Goal: Communication & Community: Answer question/provide support

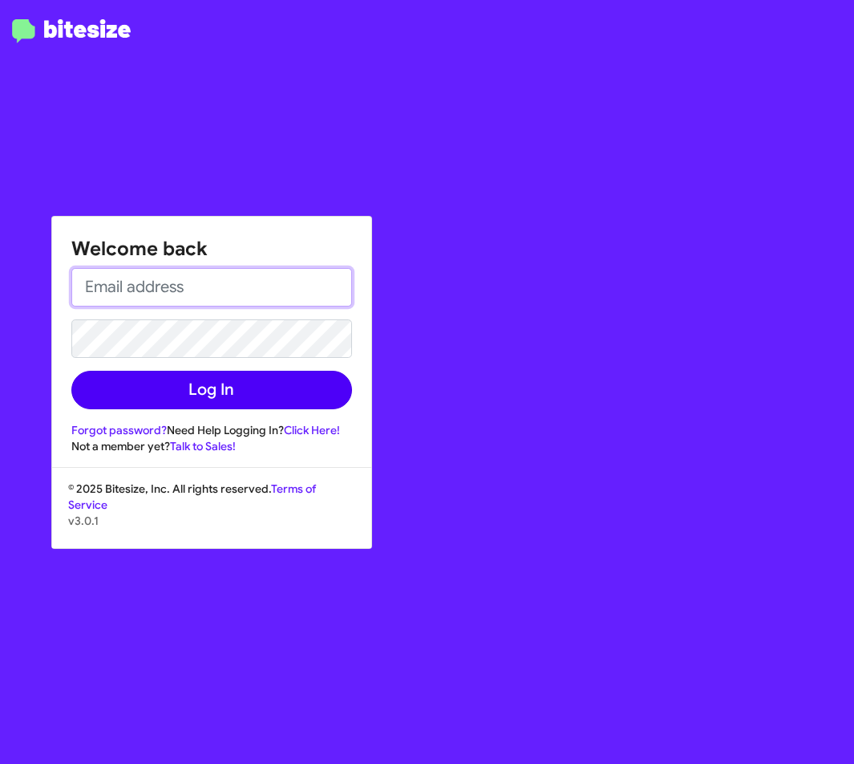
type input "[EMAIL_ADDRESS][DOMAIN_NAME]"
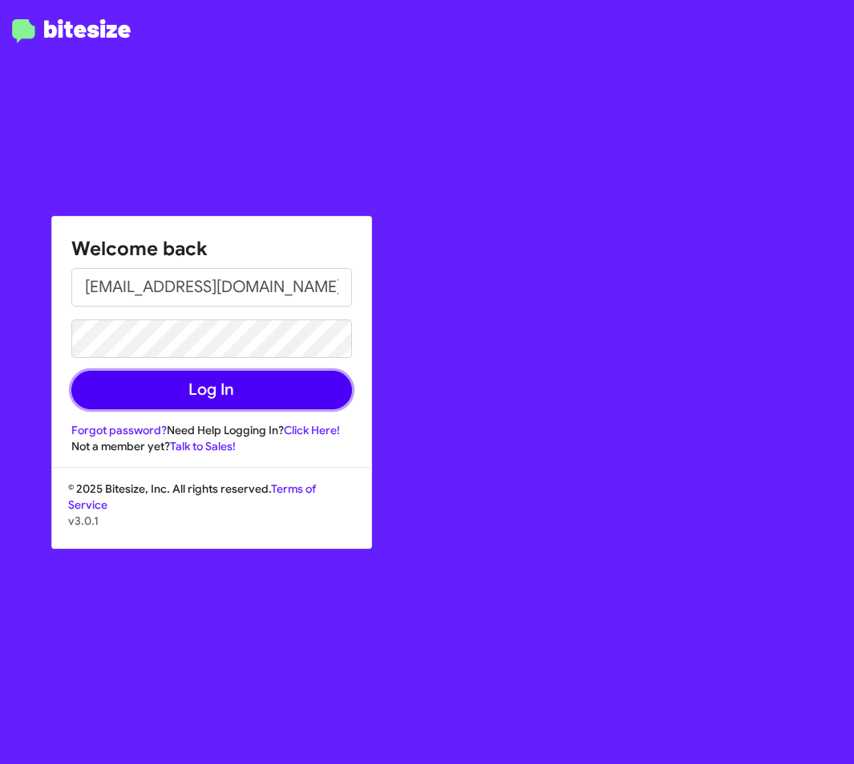
click at [248, 394] on button "Log In" at bounding box center [211, 390] width 281 height 39
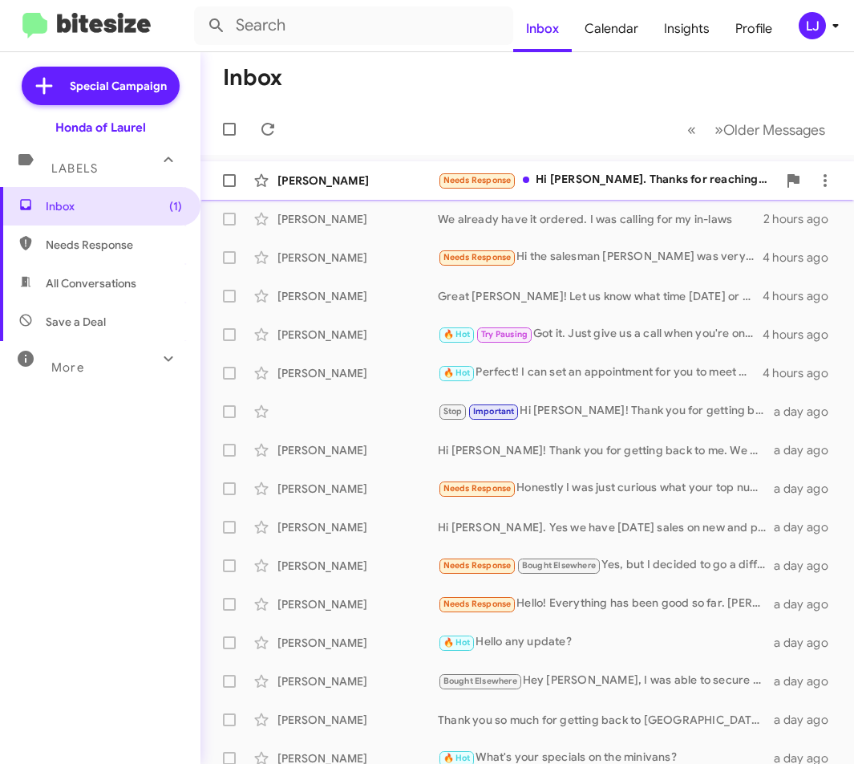
click at [563, 180] on div "Needs Response Hi [PERSON_NAME]. Thanks for reaching out. I came to your dealer…" at bounding box center [607, 180] width 339 height 18
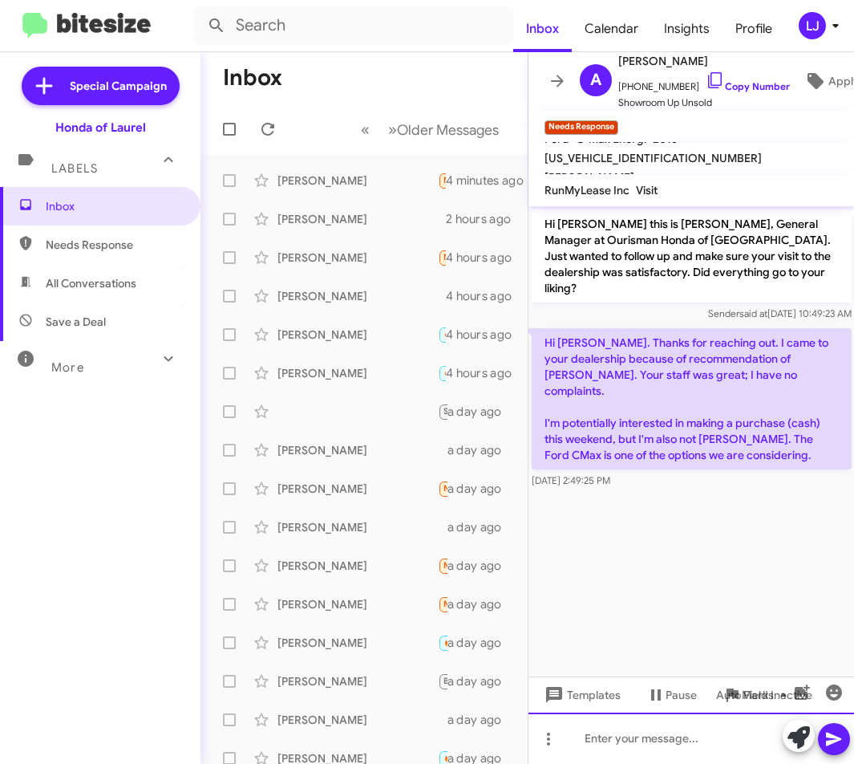
click at [590, 736] on div at bounding box center [692, 737] width 327 height 51
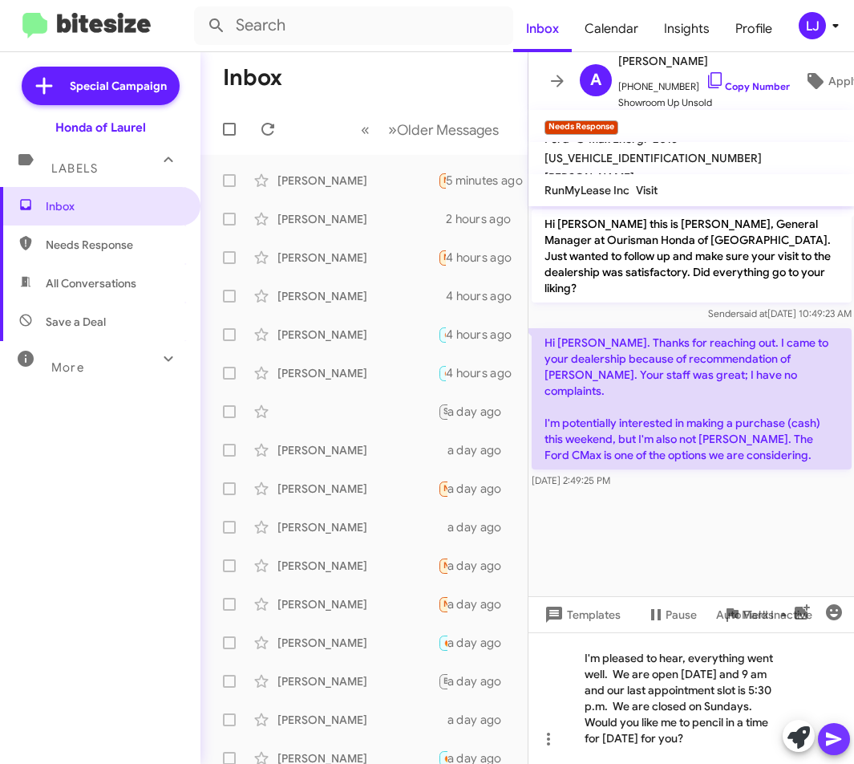
click at [835, 732] on icon at bounding box center [834, 738] width 19 height 19
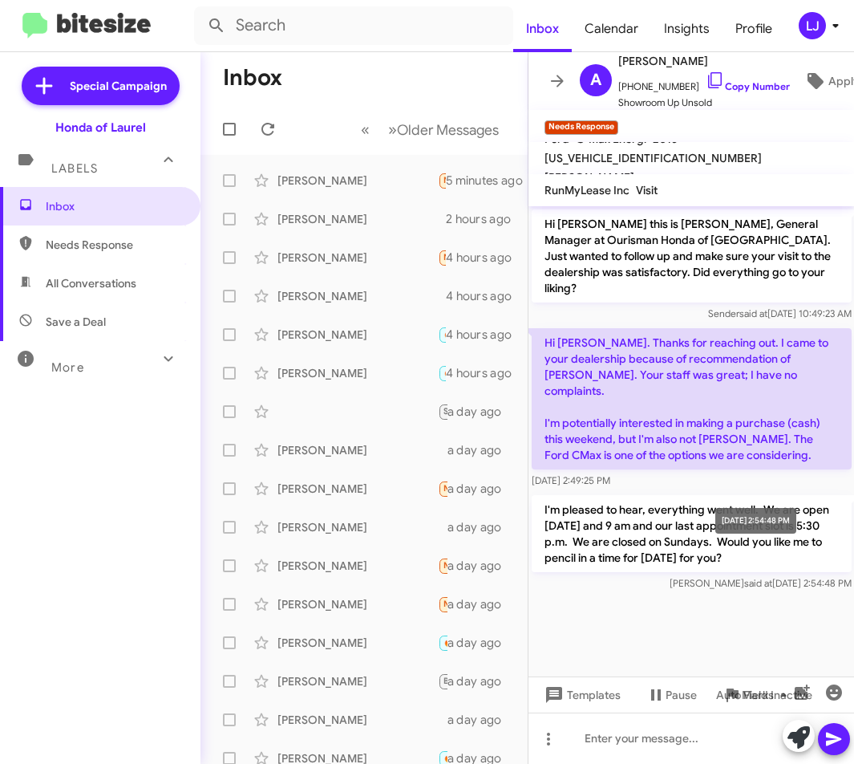
drag, startPoint x: 546, startPoint y: 330, endPoint x: 846, endPoint y: 556, distance: 375.1
click at [846, 556] on div "Hi [PERSON_NAME] this is [PERSON_NAME], General Manager at Ourisman Honda of [G…" at bounding box center [692, 400] width 327 height 388
drag, startPoint x: 542, startPoint y: 229, endPoint x: 850, endPoint y: 554, distance: 448.9
click at [850, 554] on div "Hi [PERSON_NAME] this is [PERSON_NAME], General Manager at Ourisman Honda of [G…" at bounding box center [692, 400] width 327 height 388
copy div "Hi [PERSON_NAME] this is [PERSON_NAME], General Manager at Ourisman Honda of [G…"
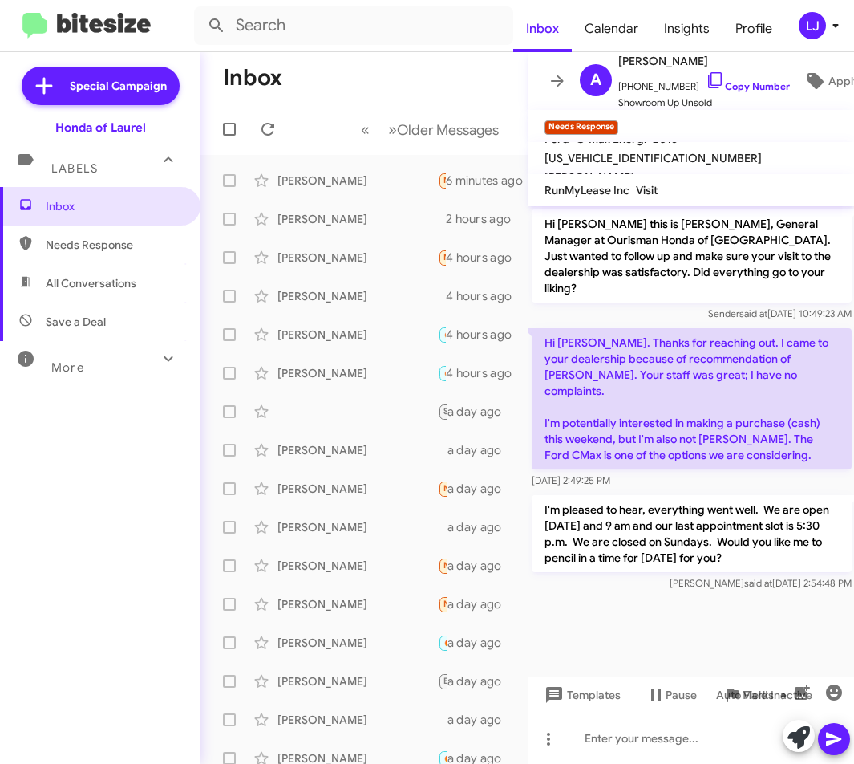
click at [128, 447] on div "Inbox Needs Response All Conversations Save a Deal More Important 🔥 Hot Appoint…" at bounding box center [100, 416] width 201 height 458
click at [555, 74] on icon at bounding box center [557, 80] width 19 height 19
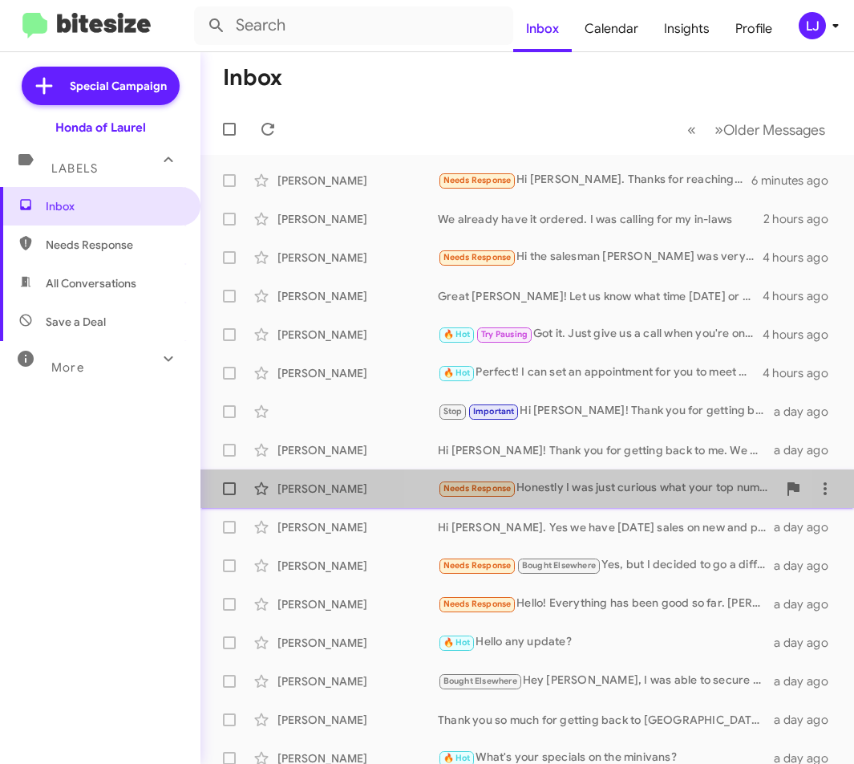
click at [606, 486] on div "Needs Response Honestly I was just curious what your top number is. I really lo…" at bounding box center [607, 488] width 339 height 18
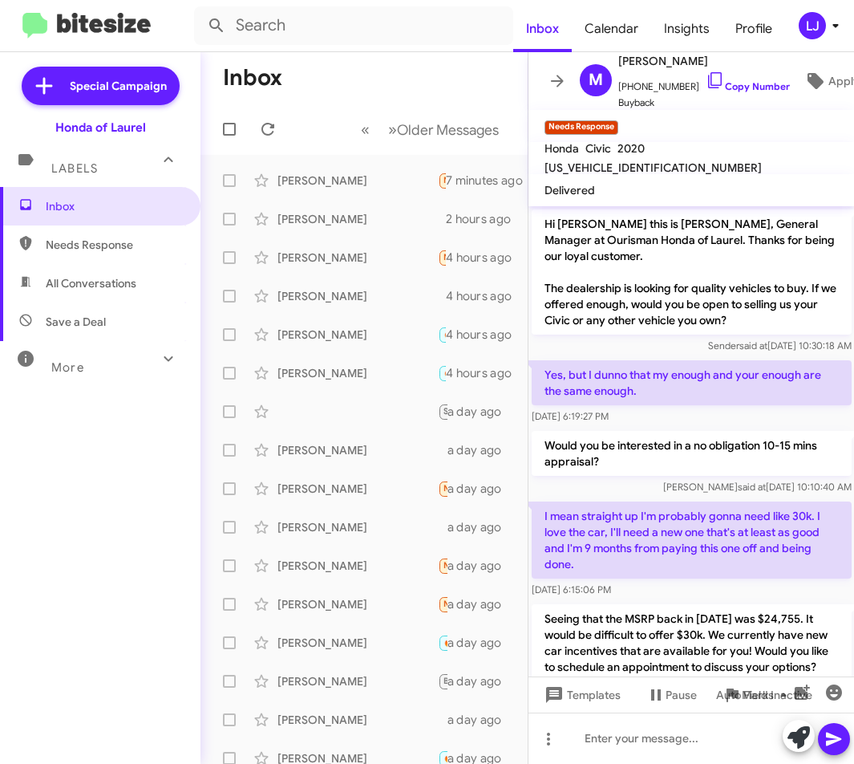
click at [20, 494] on div "Inbox Needs Response All Conversations Save a Deal More Important 🔥 Hot Appoint…" at bounding box center [100, 416] width 201 height 458
click at [315, 293] on div "[PERSON_NAME]" at bounding box center [358, 296] width 160 height 16
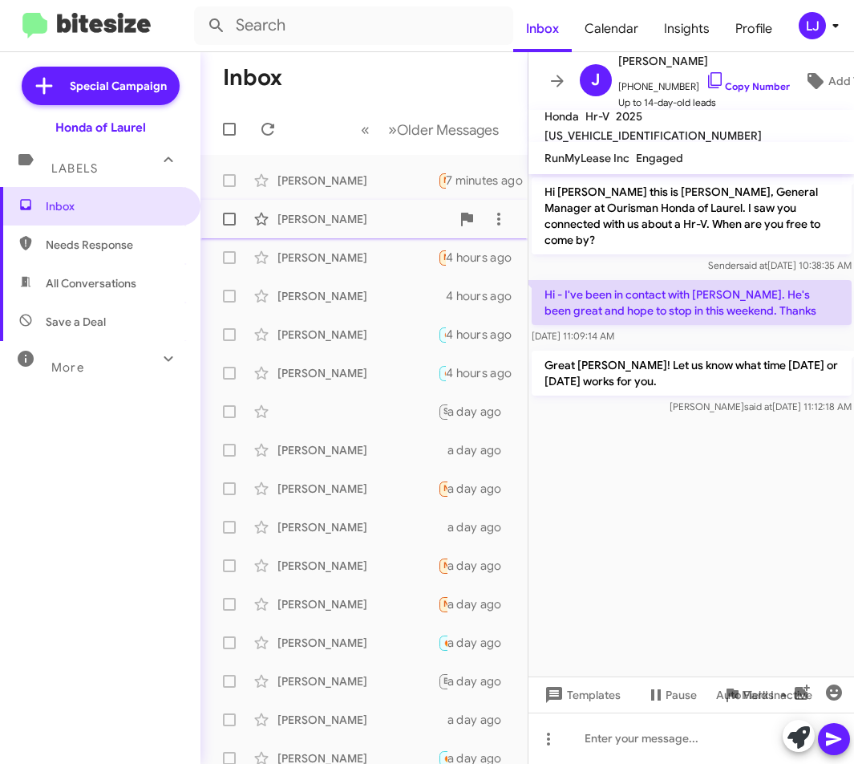
click at [335, 221] on div "[PERSON_NAME]" at bounding box center [358, 219] width 160 height 16
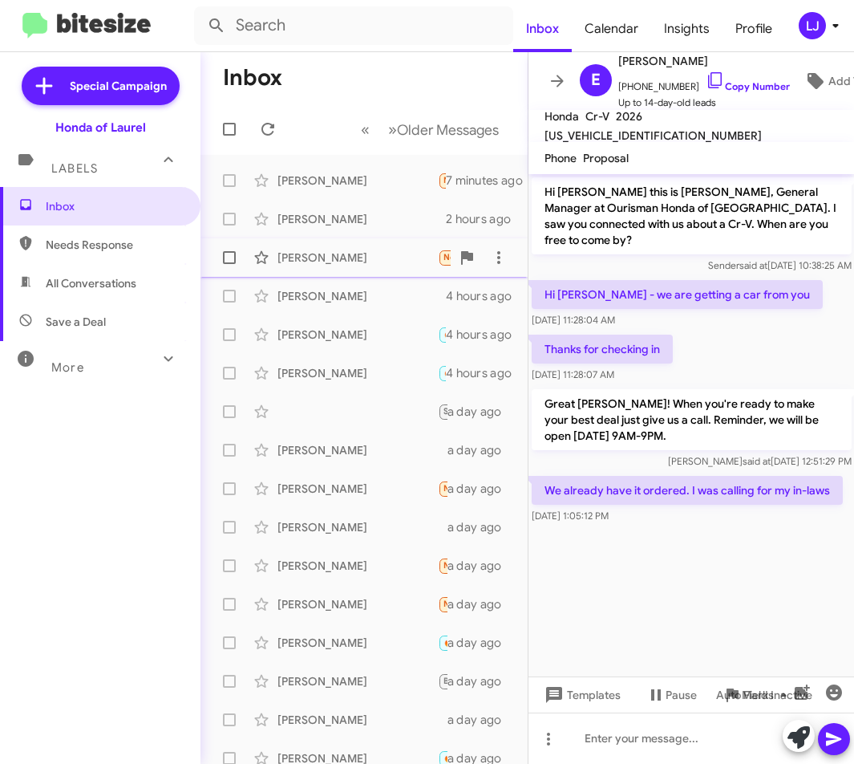
click at [306, 262] on div "[PERSON_NAME]" at bounding box center [358, 258] width 160 height 16
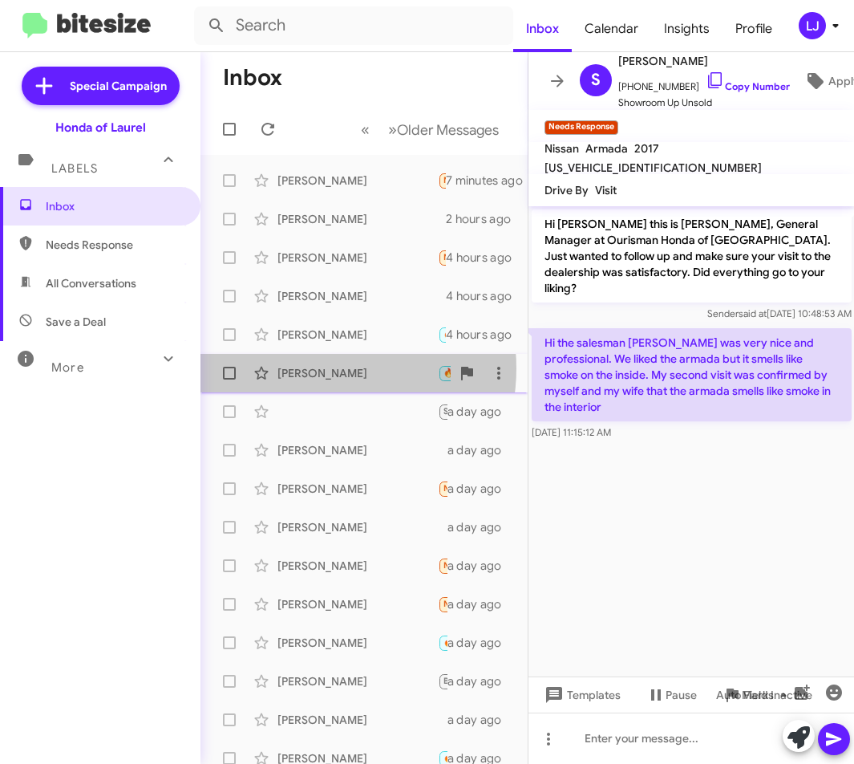
click at [315, 368] on div "[PERSON_NAME]" at bounding box center [358, 373] width 160 height 16
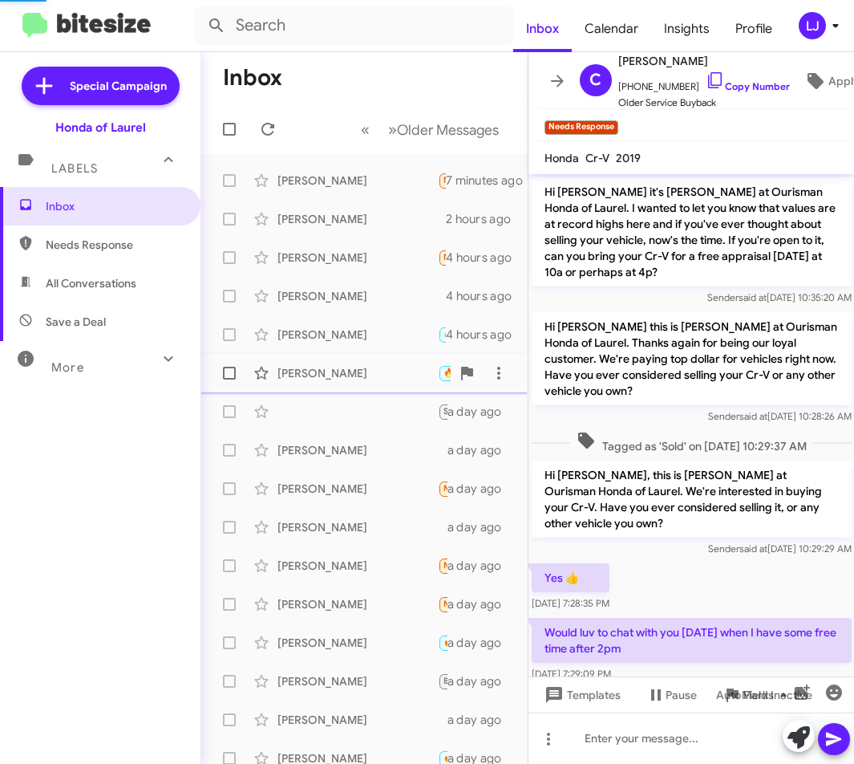
scroll to position [124, 0]
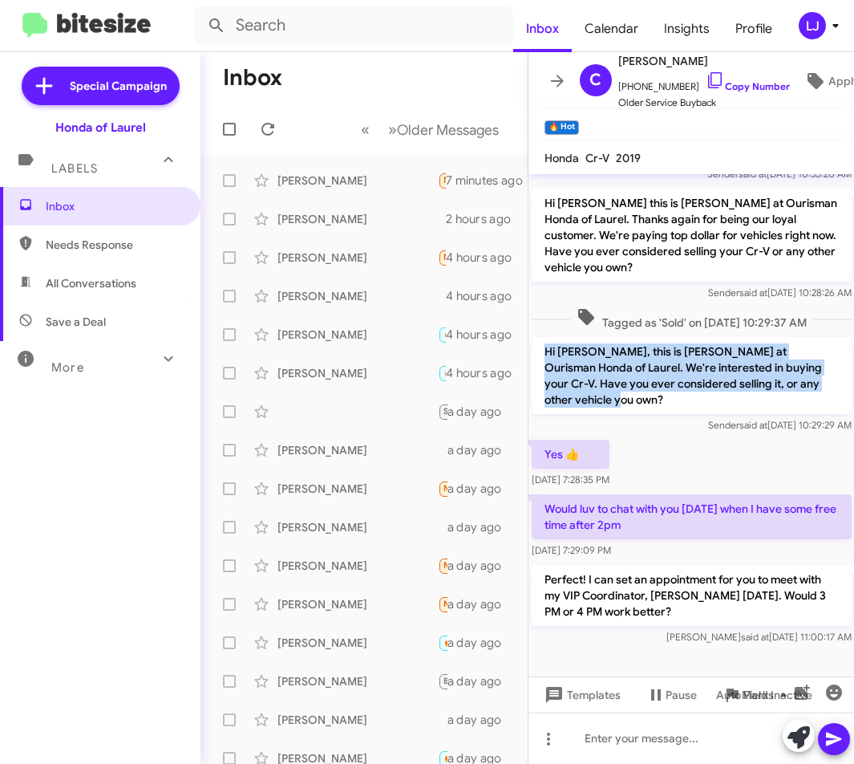
drag, startPoint x: 542, startPoint y: 355, endPoint x: 599, endPoint y: 406, distance: 77.3
click at [599, 406] on p "Hi [PERSON_NAME], this is [PERSON_NAME] at Ourisman Honda of Laurel. We're inte…" at bounding box center [692, 375] width 320 height 77
copy p "Hi [PERSON_NAME], this is [PERSON_NAME] at Ourisman Honda of Laurel. We're inte…"
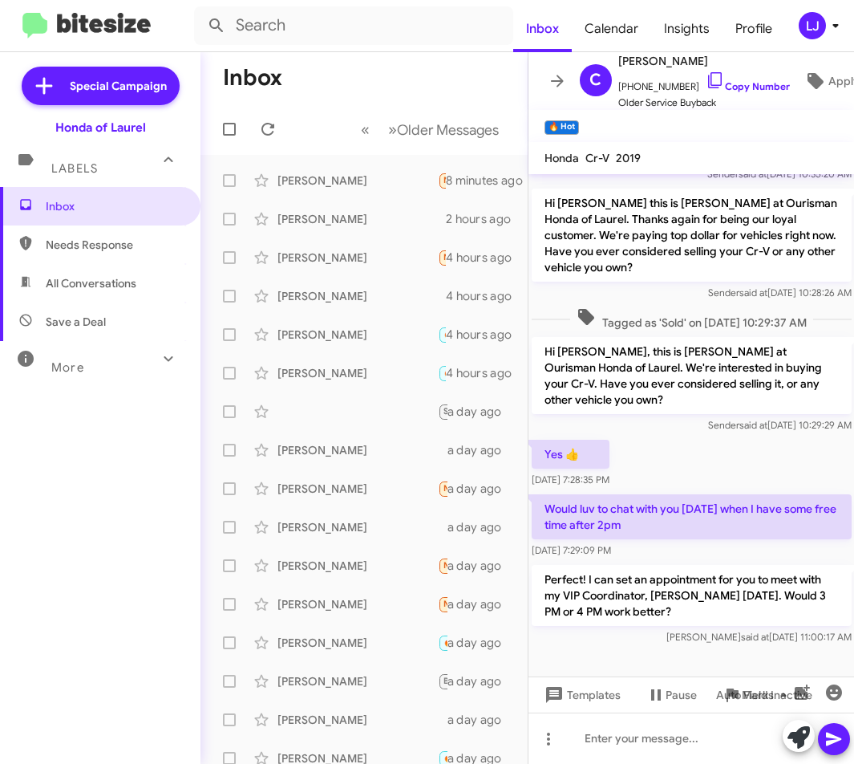
click at [96, 506] on div "Inbox Needs Response All Conversations Save a Deal More Important 🔥 Hot Appoint…" at bounding box center [100, 416] width 201 height 458
